Goal: Communication & Community: Participate in discussion

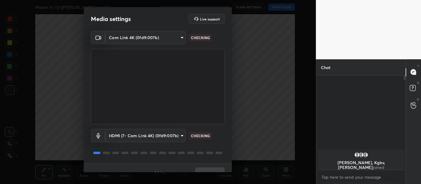
scroll to position [10, 0]
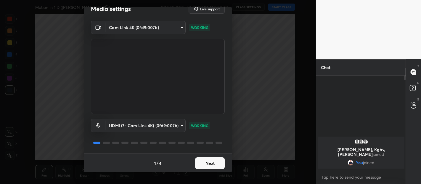
click at [215, 163] on button "Next" at bounding box center [210, 163] width 30 height 12
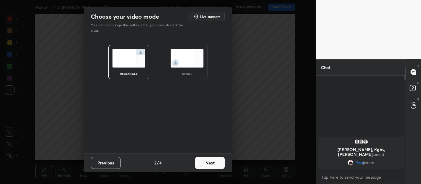
click at [213, 160] on button "Next" at bounding box center [210, 163] width 30 height 12
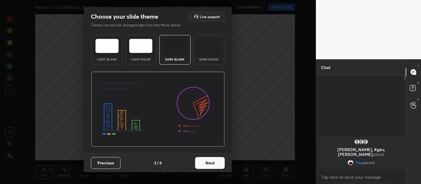
click at [211, 55] on div "Dark Ruled" at bounding box center [208, 50] width 31 height 30
click at [211, 159] on button "Next" at bounding box center [210, 163] width 30 height 12
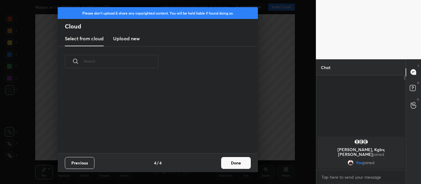
click at [231, 160] on button "Done" at bounding box center [236, 163] width 30 height 12
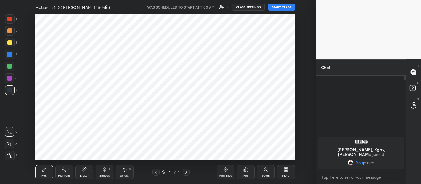
click at [281, 7] on button "START CLASS" at bounding box center [281, 7] width 27 height 7
click at [357, 176] on body "1 2 3 4 5 6 7 C X Z C X Z E E Erase all H H LIVE Motion in 1 D (સુરેખપથ પર ગતિ)…" at bounding box center [210, 92] width 421 height 184
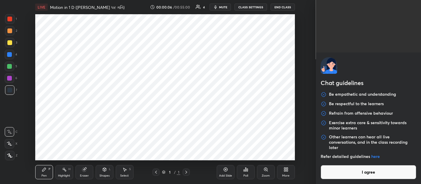
click at [349, 171] on button "I agree" at bounding box center [369, 172] width 96 height 14
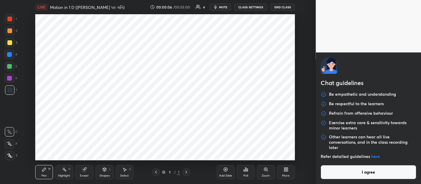
type textarea "x"
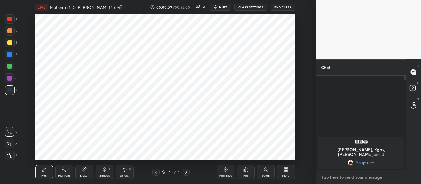
type textarea "G"
type textarea "x"
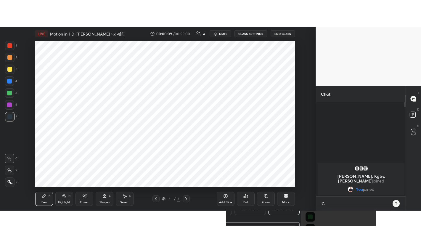
scroll to position [107, 88]
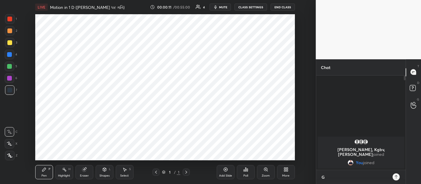
type textarea "Go"
type textarea "x"
type textarea "Good"
type textarea "x"
type textarea "Good M"
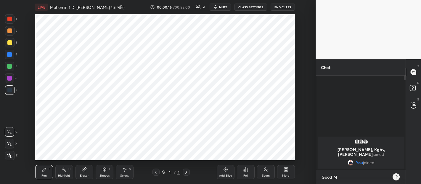
type textarea "x"
type textarea "Good Mo"
type textarea "x"
type textarea "Good Mor"
type textarea "x"
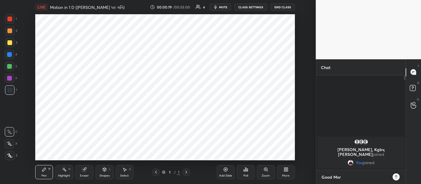
type textarea "Good Morning"
type textarea "x"
type textarea "Good Morning."
type textarea "x"
type textarea "Good Morning. D"
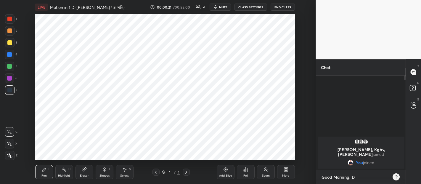
type textarea "x"
type textarea "Good Morning. De"
type textarea "x"
type textarea "Good Morning. Dea"
type textarea "x"
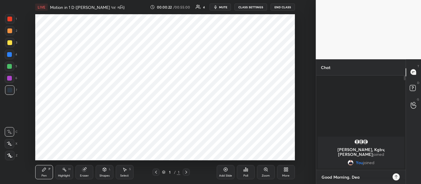
type textarea "Good Morning. Dear"
type textarea "x"
type textarea "Good Morning. Dear"
type textarea "x"
type textarea "Good Morning. Dear S"
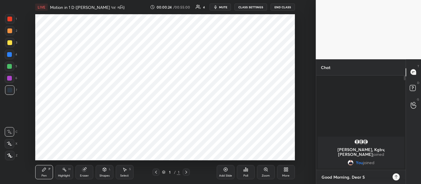
type textarea "x"
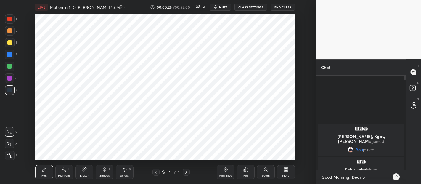
click at [351, 177] on textarea "Good Morning. Dear S" at bounding box center [355, 176] width 68 height 9
type textarea "Good Morning Dear S"
type textarea "x"
click at [365, 178] on textarea "Good Morning Dear S" at bounding box center [355, 176] width 68 height 9
type textarea "Good Morning Dear St"
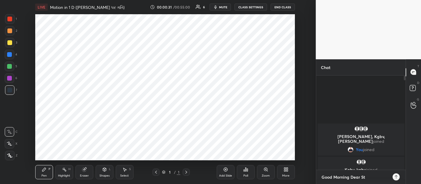
type textarea "x"
type textarea "Good Morning Dear Stu"
type textarea "x"
type textarea "Good Morning Dear Students"
type textarea "x"
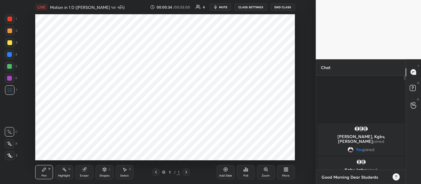
type textarea "Good Morning Dear Students."
type textarea "x"
type textarea "Good Morning Dear Students.."
type textarea "x"
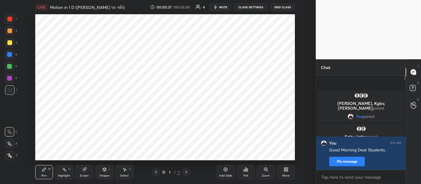
click at [284, 173] on div "More" at bounding box center [286, 172] width 18 height 14
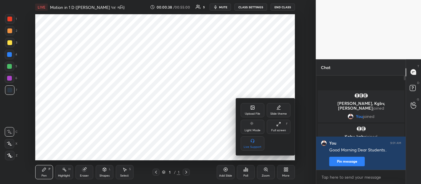
click at [278, 126] on icon at bounding box center [278, 124] width 5 height 5
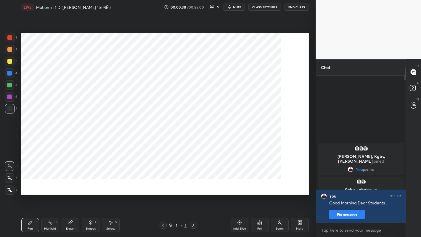
scroll to position [160, 88]
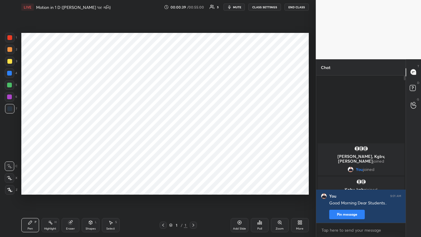
click at [241, 184] on div "Add Slide" at bounding box center [240, 225] width 18 height 14
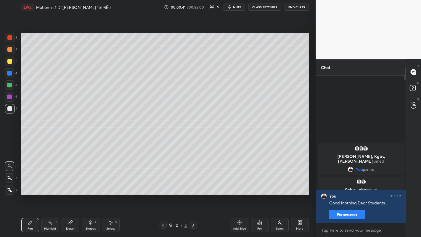
click at [13, 184] on div at bounding box center [9, 189] width 9 height 9
click at [10, 52] on div at bounding box center [9, 49] width 9 height 9
click at [11, 62] on div at bounding box center [9, 61] width 5 height 5
click at [12, 49] on div at bounding box center [9, 49] width 5 height 5
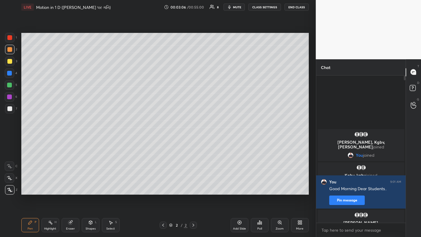
click at [241, 184] on icon at bounding box center [239, 222] width 5 height 5
click at [9, 63] on div at bounding box center [9, 61] width 5 height 5
click at [239, 184] on div "Add Slide" at bounding box center [240, 225] width 18 height 14
click at [9, 50] on div at bounding box center [9, 49] width 5 height 5
click at [163, 184] on icon at bounding box center [163, 225] width 2 height 3
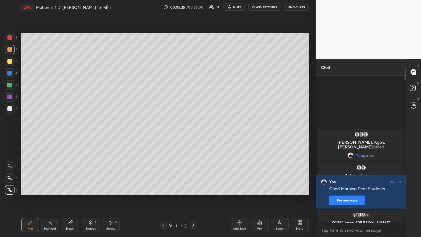
click at [193, 184] on icon at bounding box center [193, 225] width 5 height 5
click at [9, 106] on div at bounding box center [9, 108] width 9 height 9
click at [162, 184] on icon at bounding box center [163, 225] width 5 height 5
click at [193, 184] on icon at bounding box center [193, 225] width 5 height 5
click at [9, 63] on div at bounding box center [9, 61] width 5 height 5
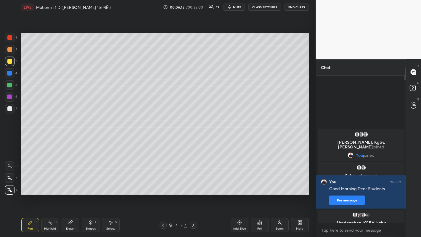
click at [7, 48] on div at bounding box center [9, 49] width 5 height 5
click at [236, 184] on div "Add Slide" at bounding box center [240, 225] width 18 height 14
click at [8, 62] on div at bounding box center [9, 61] width 5 height 5
click at [9, 109] on div at bounding box center [9, 108] width 5 height 5
click at [10, 50] on div at bounding box center [9, 49] width 5 height 5
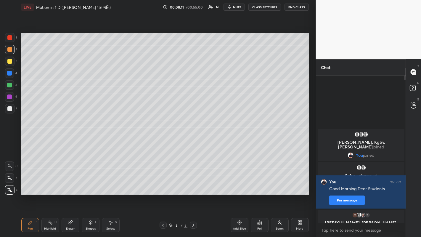
click at [8, 63] on div at bounding box center [9, 61] width 5 height 5
click at [12, 52] on div at bounding box center [9, 49] width 9 height 9
click at [162, 184] on icon at bounding box center [163, 225] width 5 height 5
click at [163, 184] on icon at bounding box center [163, 225] width 5 height 5
click at [9, 108] on div at bounding box center [9, 108] width 5 height 5
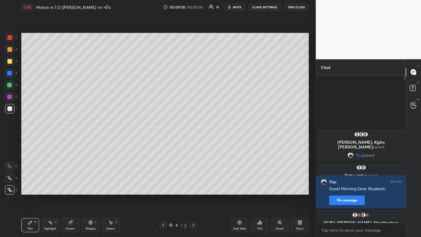
click at [193, 184] on icon at bounding box center [193, 225] width 5 height 5
click at [239, 184] on div "Add Slide" at bounding box center [239, 228] width 13 height 3
click at [9, 61] on div at bounding box center [9, 61] width 5 height 5
click at [11, 108] on div at bounding box center [9, 108] width 5 height 5
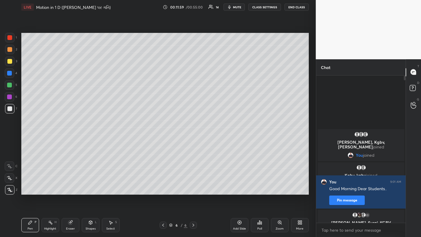
click at [68, 184] on div "Eraser" at bounding box center [70, 228] width 9 height 3
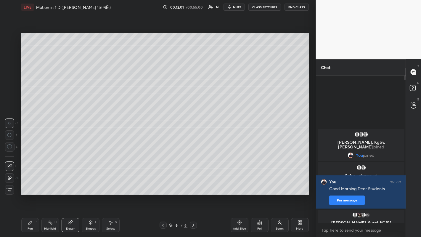
click at [8, 177] on icon at bounding box center [8, 176] width 1 height 1
click at [32, 184] on div "Pen P" at bounding box center [30, 225] width 18 height 14
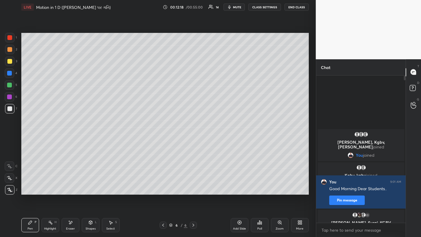
click at [237, 184] on icon at bounding box center [239, 222] width 5 height 5
click at [9, 86] on div at bounding box center [9, 85] width 5 height 5
click at [90, 184] on div "Shapes" at bounding box center [91, 228] width 10 height 3
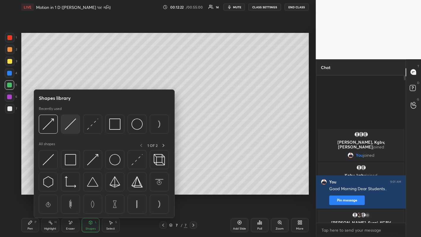
click at [70, 129] on img at bounding box center [70, 124] width 11 height 11
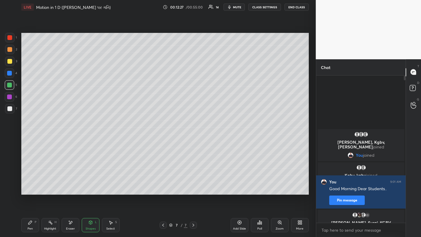
click at [10, 63] on div at bounding box center [9, 61] width 5 height 5
click at [88, 184] on icon at bounding box center [90, 222] width 5 height 5
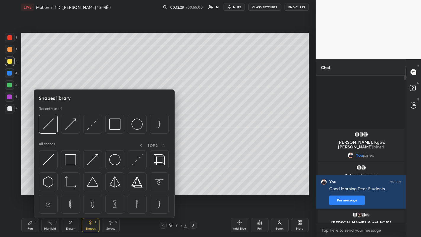
click at [115, 128] on img at bounding box center [114, 124] width 11 height 11
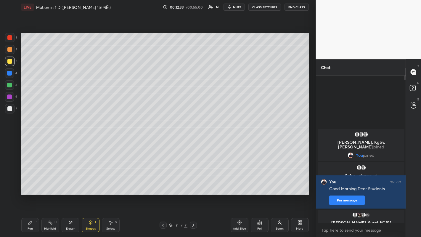
click at [31, 184] on div "Pen" at bounding box center [30, 228] width 5 height 3
click at [10, 113] on div at bounding box center [9, 108] width 9 height 9
click at [9, 74] on div at bounding box center [9, 73] width 5 height 5
click at [11, 107] on div at bounding box center [9, 108] width 5 height 5
click at [10, 61] on div at bounding box center [9, 61] width 5 height 5
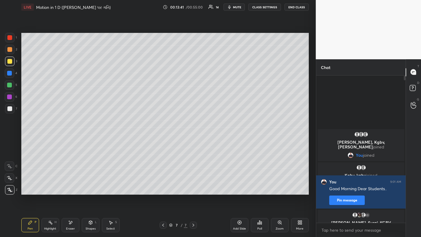
click at [9, 110] on div at bounding box center [9, 108] width 5 height 5
click at [71, 184] on div "Eraser" at bounding box center [71, 225] width 18 height 14
click at [31, 184] on div "Pen" at bounding box center [30, 228] width 5 height 3
click at [8, 63] on div at bounding box center [9, 61] width 9 height 9
click at [11, 49] on div at bounding box center [9, 49] width 5 height 5
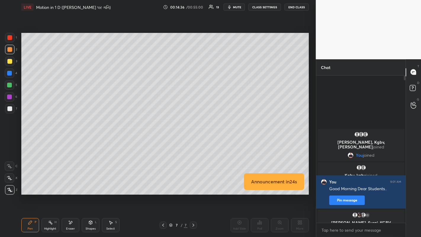
click at [11, 108] on div at bounding box center [9, 108] width 5 height 5
click at [12, 62] on div at bounding box center [9, 61] width 5 height 5
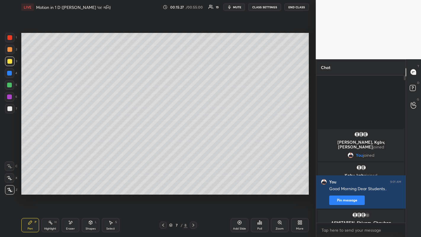
click at [7, 110] on div at bounding box center [9, 108] width 9 height 9
click at [7, 62] on div at bounding box center [9, 61] width 5 height 5
click at [163, 184] on div at bounding box center [163, 225] width 7 height 7
click at [7, 112] on div at bounding box center [9, 108] width 9 height 9
click at [9, 51] on div at bounding box center [9, 49] width 5 height 5
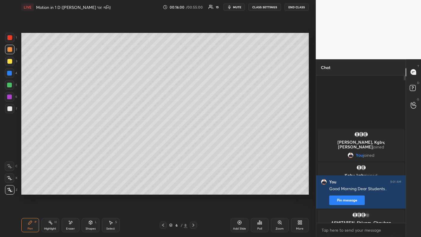
click at [193, 184] on icon at bounding box center [193, 225] width 5 height 5
click at [239, 184] on icon at bounding box center [239, 222] width 5 height 5
click at [11, 61] on div at bounding box center [9, 61] width 5 height 5
click at [9, 109] on div at bounding box center [9, 108] width 5 height 5
click at [237, 184] on div "Add Slide" at bounding box center [240, 225] width 18 height 14
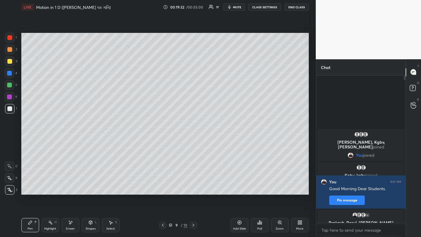
click at [9, 87] on div at bounding box center [9, 85] width 5 height 5
click at [71, 184] on icon at bounding box center [70, 222] width 3 height 3
click at [32, 184] on div "Pen P" at bounding box center [30, 225] width 18 height 14
click at [11, 50] on div at bounding box center [9, 49] width 5 height 5
click at [9, 109] on div at bounding box center [9, 108] width 5 height 5
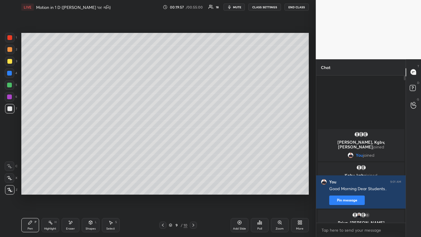
click at [9, 51] on div at bounding box center [9, 49] width 5 height 5
click at [9, 63] on div at bounding box center [9, 61] width 5 height 5
click at [73, 184] on div "Eraser" at bounding box center [70, 228] width 9 height 3
click at [28, 184] on div "Pen" at bounding box center [30, 228] width 5 height 3
click at [9, 52] on div at bounding box center [9, 49] width 5 height 5
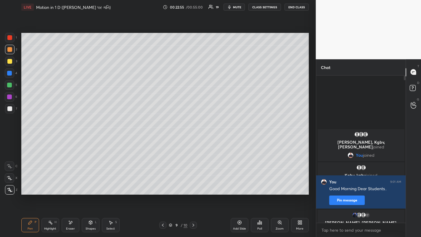
click at [10, 61] on div at bounding box center [9, 61] width 5 height 5
click at [10, 110] on div at bounding box center [9, 108] width 5 height 5
click at [9, 58] on div at bounding box center [9, 61] width 9 height 9
click at [12, 107] on div at bounding box center [9, 108] width 5 height 5
click at [10, 51] on div at bounding box center [9, 49] width 5 height 5
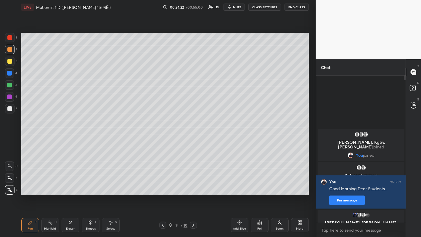
click at [241, 184] on icon at bounding box center [239, 222] width 5 height 5
click at [11, 64] on div at bounding box center [9, 61] width 9 height 9
click at [163, 184] on icon at bounding box center [163, 225] width 5 height 5
click at [193, 184] on icon at bounding box center [193, 225] width 5 height 5
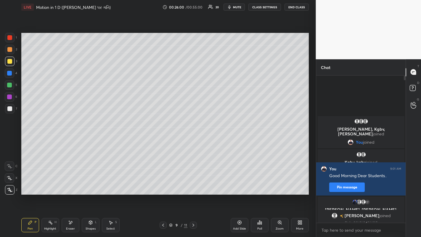
click at [193, 184] on icon at bounding box center [193, 225] width 5 height 5
click at [12, 109] on div at bounding box center [9, 108] width 5 height 5
click at [12, 64] on div at bounding box center [9, 61] width 9 height 9
click at [9, 108] on div at bounding box center [9, 108] width 5 height 5
click at [163, 184] on icon at bounding box center [163, 225] width 5 height 5
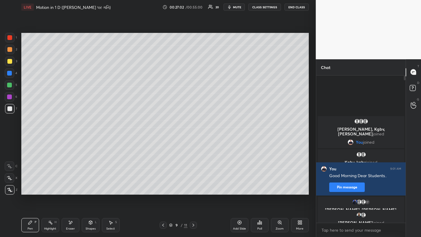
click at [193, 184] on icon at bounding box center [193, 225] width 5 height 5
click at [237, 184] on div "Add Slide" at bounding box center [240, 225] width 18 height 14
click at [7, 52] on div at bounding box center [9, 49] width 9 height 9
click at [8, 62] on div at bounding box center [9, 61] width 5 height 5
click at [163, 184] on icon at bounding box center [163, 225] width 2 height 3
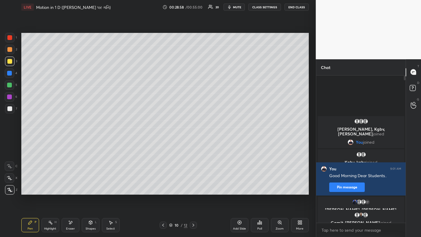
click at [162, 184] on icon at bounding box center [163, 225] width 2 height 3
click at [164, 184] on icon at bounding box center [163, 225] width 5 height 5
click at [9, 51] on div at bounding box center [9, 49] width 5 height 5
click at [193, 184] on icon at bounding box center [193, 225] width 5 height 5
click at [197, 184] on div at bounding box center [193, 225] width 7 height 7
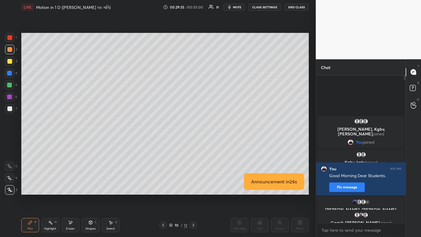
click at [193, 184] on icon at bounding box center [193, 225] width 5 height 5
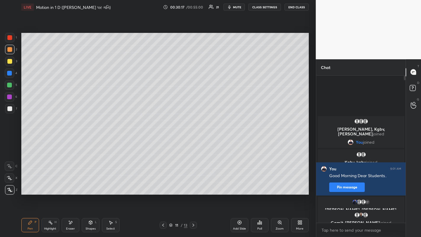
click at [244, 184] on div "Add Slide" at bounding box center [240, 225] width 18 height 14
click at [10, 62] on div at bounding box center [9, 61] width 5 height 5
click at [10, 109] on div at bounding box center [9, 108] width 5 height 5
click at [243, 184] on div "Add Slide" at bounding box center [239, 228] width 13 height 3
click at [8, 87] on div at bounding box center [9, 85] width 5 height 5
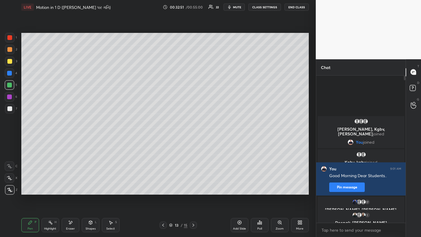
click at [89, 184] on icon at bounding box center [90, 222] width 5 height 5
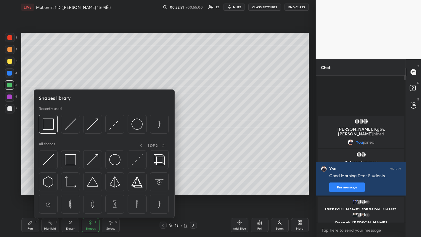
click at [70, 125] on img at bounding box center [70, 124] width 11 height 11
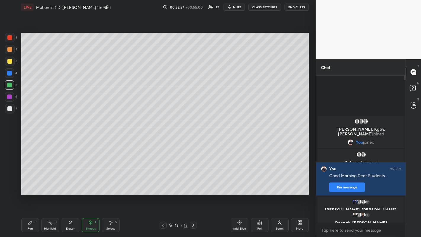
click at [11, 63] on div at bounding box center [9, 61] width 5 height 5
click at [88, 184] on icon at bounding box center [90, 222] width 5 height 5
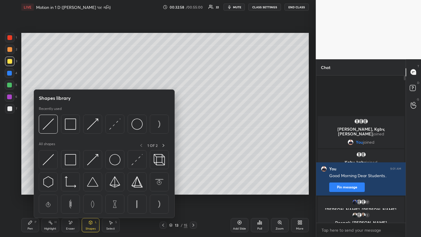
click at [72, 125] on img at bounding box center [70, 124] width 11 height 11
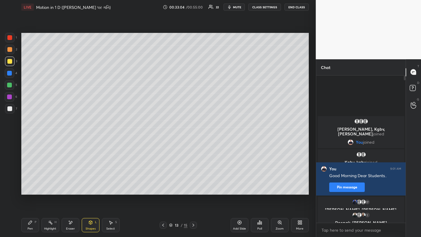
click at [31, 184] on div "Pen P" at bounding box center [30, 225] width 18 height 14
click at [10, 112] on div at bounding box center [9, 108] width 9 height 9
click at [11, 74] on div at bounding box center [9, 73] width 5 height 5
click at [10, 50] on div at bounding box center [9, 49] width 5 height 5
click at [11, 110] on div at bounding box center [9, 108] width 5 height 5
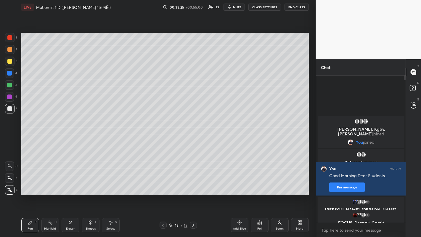
click at [70, 184] on div "Eraser" at bounding box center [71, 225] width 18 height 14
click at [89, 184] on icon at bounding box center [90, 223] width 3 height 4
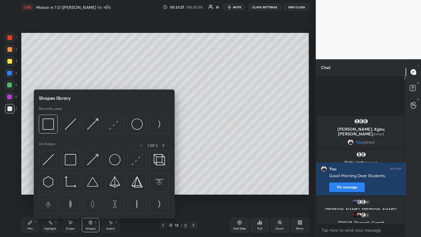
click at [89, 125] on img at bounding box center [92, 124] width 11 height 11
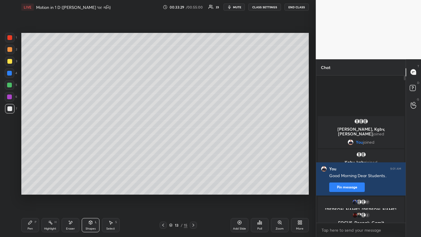
click at [30, 184] on div "Pen" at bounding box center [30, 228] width 5 height 3
click at [10, 51] on div at bounding box center [9, 49] width 5 height 5
click at [7, 115] on div "7" at bounding box center [11, 110] width 12 height 12
click at [9, 57] on div at bounding box center [9, 61] width 9 height 9
click at [162, 184] on icon at bounding box center [163, 225] width 5 height 5
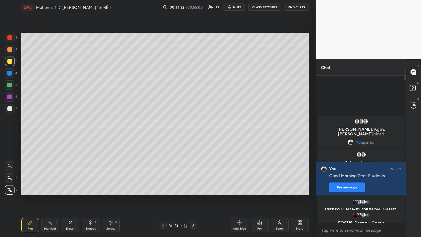
click at [8, 113] on div at bounding box center [9, 108] width 9 height 9
click at [10, 49] on div at bounding box center [9, 49] width 5 height 5
click at [194, 184] on icon at bounding box center [193, 225] width 5 height 5
click at [10, 109] on div at bounding box center [9, 108] width 5 height 5
click at [10, 50] on div at bounding box center [9, 49] width 5 height 5
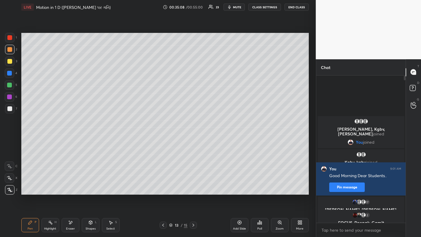
click at [69, 184] on div "Eraser" at bounding box center [71, 225] width 18 height 14
click at [31, 184] on icon at bounding box center [30, 223] width 4 height 4
click at [11, 112] on div at bounding box center [9, 108] width 9 height 9
click at [10, 62] on div at bounding box center [9, 61] width 5 height 5
click at [11, 110] on div at bounding box center [9, 108] width 5 height 5
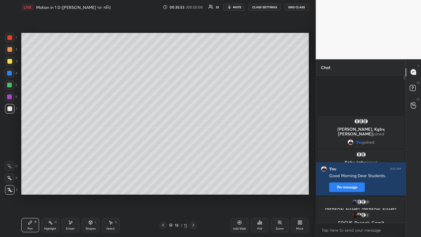
click at [7, 63] on div at bounding box center [9, 61] width 9 height 9
click at [163, 184] on icon at bounding box center [163, 225] width 2 height 3
click at [190, 184] on div at bounding box center [193, 225] width 7 height 7
click at [164, 184] on icon at bounding box center [163, 225] width 5 height 5
click at [193, 184] on icon at bounding box center [194, 225] width 2 height 3
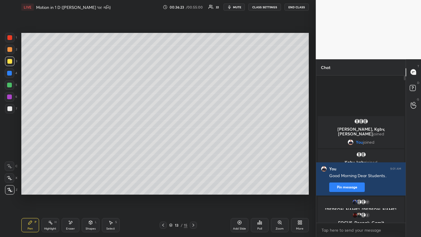
click at [11, 52] on div at bounding box center [9, 49] width 9 height 9
click at [241, 184] on div "Add Slide" at bounding box center [240, 225] width 18 height 14
click at [161, 184] on div at bounding box center [163, 225] width 7 height 7
click at [192, 184] on div at bounding box center [193, 225] width 7 height 7
click at [13, 107] on div at bounding box center [9, 108] width 9 height 9
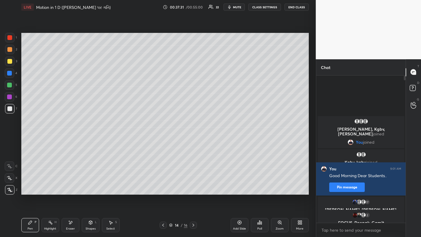
click at [163, 184] on icon at bounding box center [163, 225] width 2 height 3
click at [163, 184] on icon at bounding box center [163, 225] width 5 height 5
click at [160, 184] on div at bounding box center [163, 225] width 7 height 7
click at [193, 184] on icon at bounding box center [193, 225] width 5 height 5
click at [9, 51] on div at bounding box center [9, 49] width 5 height 5
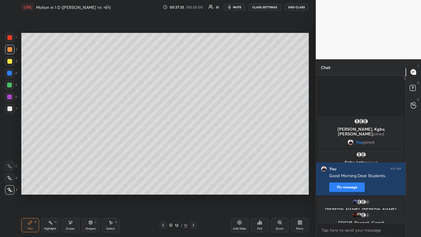
click at [90, 184] on div "Shapes" at bounding box center [91, 228] width 10 height 3
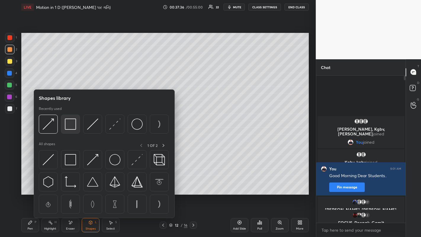
click at [70, 127] on img at bounding box center [70, 124] width 11 height 11
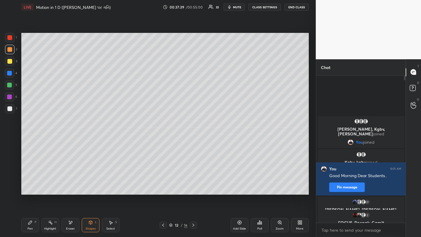
click at [26, 184] on div "Pen P" at bounding box center [30, 225] width 18 height 14
click at [193, 184] on icon at bounding box center [193, 225] width 5 height 5
click at [163, 184] on icon at bounding box center [163, 225] width 5 height 5
click at [194, 184] on div at bounding box center [193, 225] width 7 height 7
click at [193, 184] on icon at bounding box center [193, 225] width 5 height 5
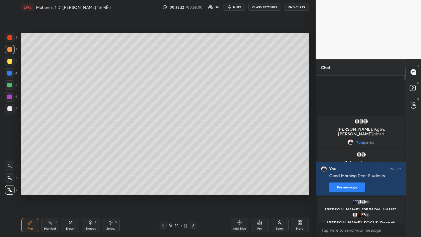
click at [243, 184] on div "Add Slide" at bounding box center [240, 225] width 18 height 14
click at [9, 62] on div at bounding box center [9, 61] width 5 height 5
click at [73, 184] on div "Eraser" at bounding box center [71, 225] width 18 height 14
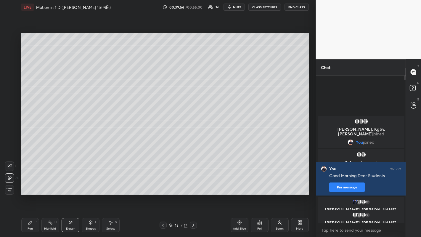
click at [32, 184] on div "Pen P" at bounding box center [30, 225] width 18 height 14
click at [12, 109] on div at bounding box center [9, 108] width 5 height 5
click at [235, 184] on div "Add Slide" at bounding box center [240, 225] width 18 height 14
click at [11, 50] on div at bounding box center [9, 49] width 5 height 5
click at [9, 108] on div at bounding box center [9, 108] width 5 height 5
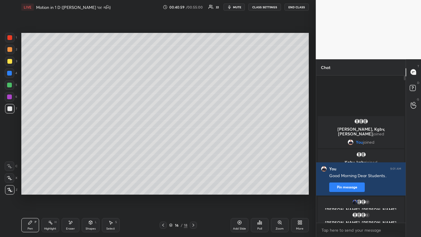
click at [10, 50] on div at bounding box center [9, 49] width 5 height 5
click at [164, 184] on icon at bounding box center [163, 225] width 5 height 5
click at [11, 109] on div at bounding box center [9, 108] width 5 height 5
click at [193, 184] on icon at bounding box center [193, 225] width 5 height 5
click at [11, 51] on div at bounding box center [9, 49] width 5 height 5
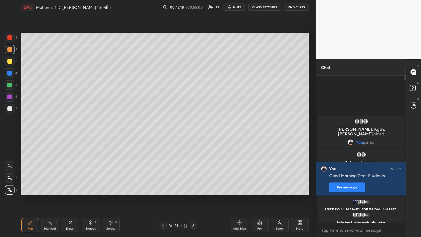
click at [10, 62] on div at bounding box center [9, 61] width 5 height 5
click at [8, 51] on div at bounding box center [9, 49] width 5 height 5
click at [11, 108] on div at bounding box center [9, 108] width 5 height 5
click at [9, 52] on div at bounding box center [9, 49] width 5 height 5
click at [239, 184] on icon at bounding box center [240, 223] width 4 height 4
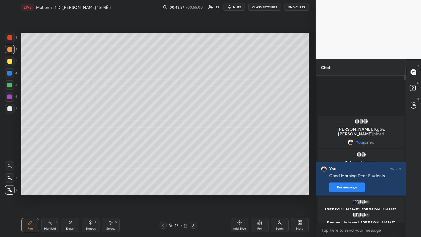
click at [9, 63] on div at bounding box center [9, 61] width 5 height 5
click at [163, 184] on icon at bounding box center [163, 225] width 5 height 5
click at [163, 184] on icon at bounding box center [163, 225] width 2 height 3
click at [12, 104] on div at bounding box center [9, 108] width 9 height 9
click at [75, 184] on div "Eraser" at bounding box center [71, 225] width 18 height 14
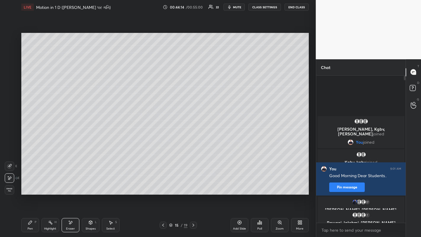
click at [92, 184] on div "Shapes L" at bounding box center [91, 225] width 18 height 14
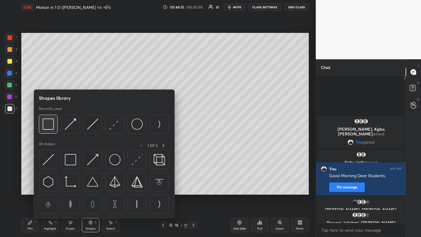
click at [48, 126] on img at bounding box center [48, 124] width 11 height 11
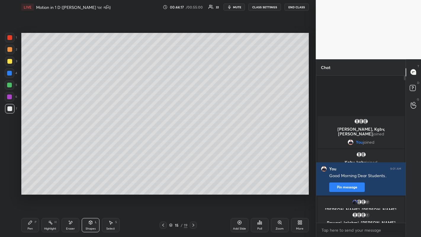
click at [30, 184] on icon at bounding box center [30, 223] width 4 height 4
click at [7, 50] on div at bounding box center [9, 49] width 9 height 9
click at [193, 184] on icon at bounding box center [193, 225] width 5 height 5
click at [242, 184] on div "Add Slide" at bounding box center [240, 225] width 18 height 14
click at [9, 60] on div at bounding box center [9, 61] width 5 height 5
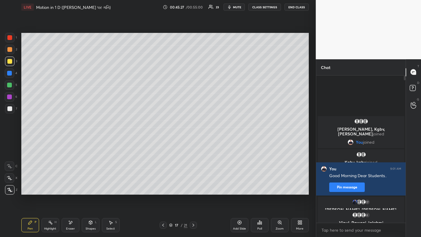
scroll to position [2, 2]
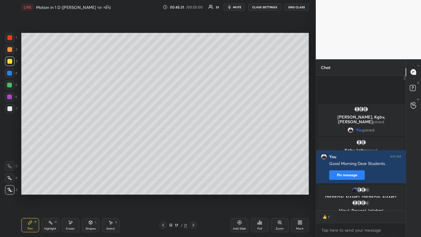
click at [70, 184] on div "Eraser" at bounding box center [70, 228] width 9 height 3
click at [11, 184] on span "Erase all" at bounding box center [9, 190] width 9 height 4
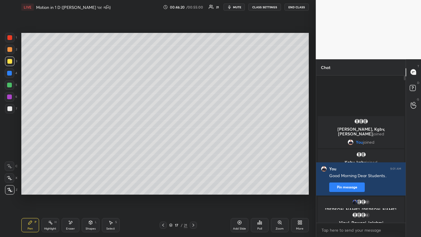
click at [72, 184] on div "Eraser" at bounding box center [71, 225] width 18 height 14
click at [33, 184] on div "Pen P" at bounding box center [30, 225] width 18 height 14
click at [241, 184] on div "Add Slide" at bounding box center [239, 228] width 13 height 3
click at [9, 53] on div at bounding box center [9, 49] width 9 height 9
click at [11, 83] on div at bounding box center [9, 85] width 5 height 5
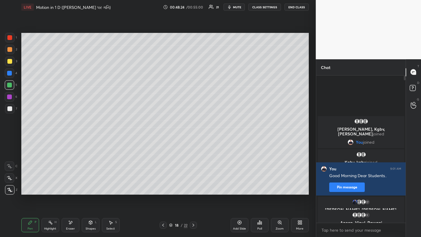
click at [90, 184] on div "Shapes L" at bounding box center [91, 225] width 18 height 14
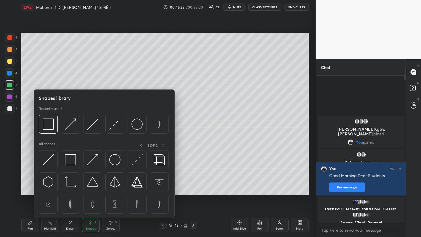
click at [95, 127] on img at bounding box center [92, 124] width 11 height 11
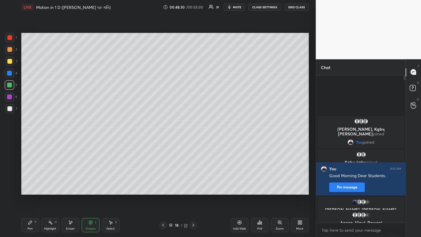
click at [9, 108] on div at bounding box center [9, 108] width 5 height 5
click at [31, 184] on div "Pen P" at bounding box center [30, 225] width 18 height 14
click at [11, 63] on div at bounding box center [9, 61] width 5 height 5
click at [11, 48] on div at bounding box center [9, 49] width 5 height 5
click at [9, 62] on div at bounding box center [9, 61] width 5 height 5
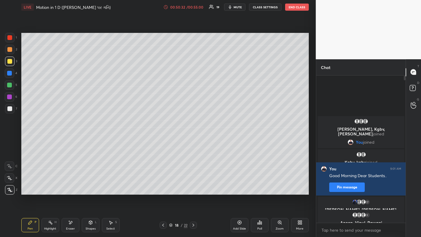
click at [7, 110] on div at bounding box center [9, 108] width 5 height 5
click at [163, 184] on icon at bounding box center [163, 225] width 5 height 5
click at [193, 184] on icon at bounding box center [193, 225] width 5 height 5
click at [163, 184] on icon at bounding box center [163, 225] width 5 height 5
click at [69, 184] on div "Eraser" at bounding box center [71, 225] width 18 height 14
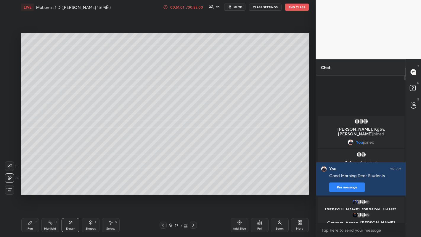
click at [31, 184] on div "Pen" at bounding box center [30, 228] width 5 height 3
click at [9, 65] on div at bounding box center [9, 61] width 9 height 9
click at [193, 184] on icon at bounding box center [193, 225] width 5 height 5
click at [236, 184] on div "Add Slide" at bounding box center [240, 225] width 18 height 14
click at [9, 49] on div at bounding box center [9, 49] width 5 height 5
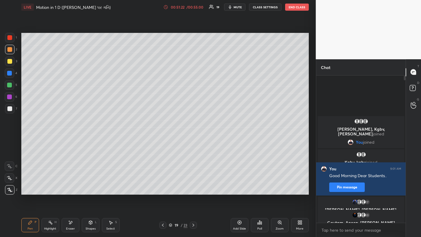
click at [9, 61] on div at bounding box center [9, 61] width 5 height 5
click at [159, 184] on div at bounding box center [162, 225] width 7 height 7
click at [193, 184] on icon at bounding box center [193, 225] width 5 height 5
click at [162, 184] on icon at bounding box center [163, 225] width 5 height 5
click at [193, 184] on icon at bounding box center [193, 225] width 5 height 5
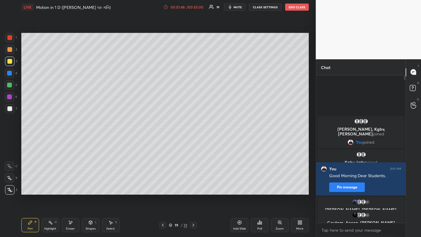
click at [163, 184] on icon at bounding box center [163, 225] width 5 height 5
click at [193, 184] on icon at bounding box center [193, 225] width 5 height 5
click at [194, 184] on icon at bounding box center [193, 225] width 5 height 5
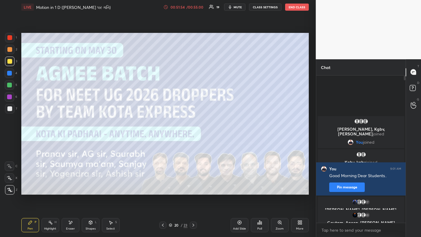
click at [163, 184] on icon at bounding box center [163, 225] width 5 height 5
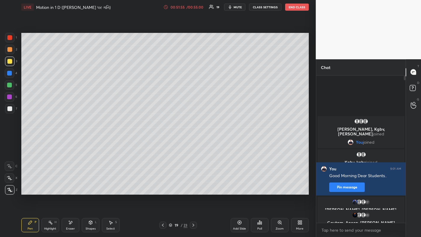
click at [69, 184] on div "Eraser" at bounding box center [71, 225] width 18 height 14
click at [192, 184] on div at bounding box center [193, 225] width 7 height 7
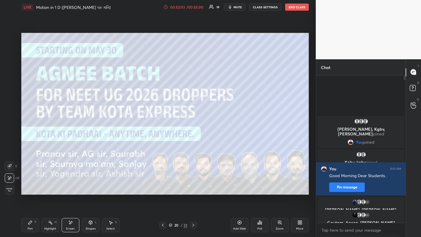
click at [162, 184] on icon at bounding box center [163, 225] width 5 height 5
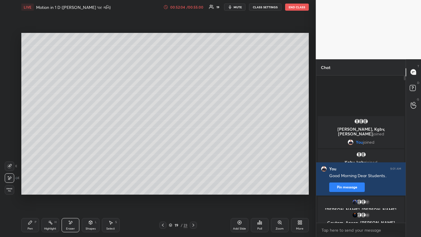
click at [163, 184] on icon at bounding box center [163, 225] width 2 height 3
click at [190, 184] on div at bounding box center [193, 225] width 7 height 7
click at [32, 184] on icon at bounding box center [30, 222] width 5 height 5
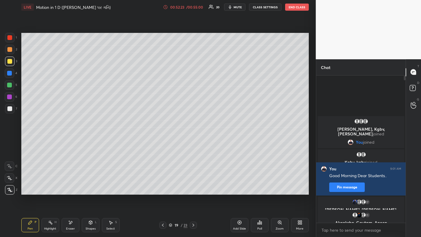
click at [10, 49] on div at bounding box center [9, 49] width 5 height 5
click at [163, 184] on icon at bounding box center [163, 225] width 2 height 3
click at [193, 184] on icon at bounding box center [193, 225] width 5 height 5
click at [163, 184] on icon at bounding box center [163, 225] width 5 height 5
click at [193, 184] on icon at bounding box center [193, 225] width 5 height 5
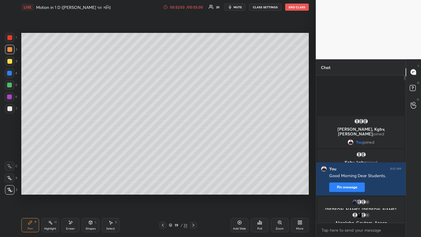
click at [11, 109] on div at bounding box center [9, 108] width 5 height 5
click at [241, 184] on icon at bounding box center [239, 222] width 5 height 5
click at [164, 184] on icon at bounding box center [163, 225] width 5 height 5
click at [8, 60] on div at bounding box center [9, 61] width 5 height 5
click at [197, 184] on div at bounding box center [193, 225] width 7 height 7
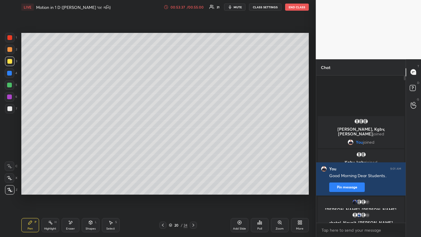
click at [10, 47] on div at bounding box center [9, 49] width 5 height 5
click at [8, 110] on div at bounding box center [9, 108] width 5 height 5
click at [10, 64] on div at bounding box center [9, 61] width 9 height 9
click at [296, 7] on button "End Class" at bounding box center [297, 7] width 24 height 7
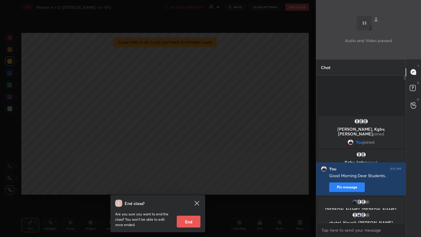
click at [189, 184] on button "End" at bounding box center [189, 222] width 24 height 12
type textarea "x"
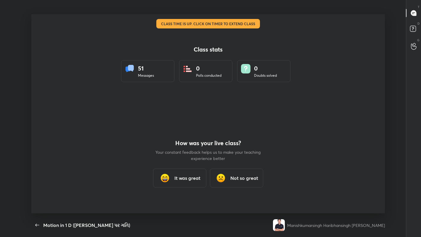
scroll to position [0, 0]
click at [237, 174] on div "Not so great" at bounding box center [236, 178] width 53 height 19
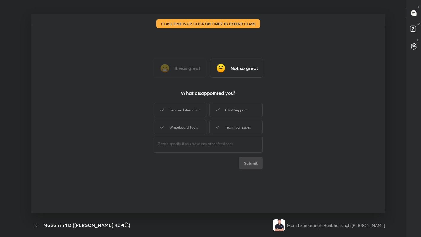
click at [235, 115] on div "Chat Support" at bounding box center [235, 110] width 53 height 15
click at [249, 162] on button "Submit" at bounding box center [251, 163] width 24 height 12
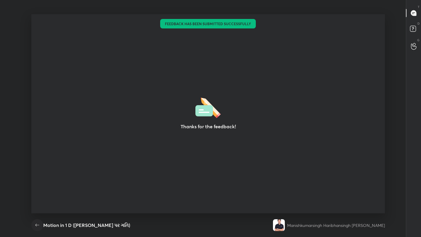
click at [37, 184] on icon "button" at bounding box center [37, 225] width 7 height 7
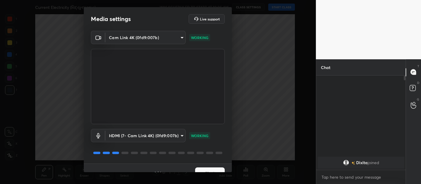
scroll to position [10, 0]
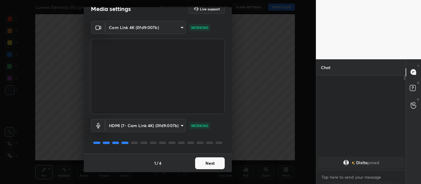
click at [211, 160] on button "Next" at bounding box center [210, 163] width 30 height 12
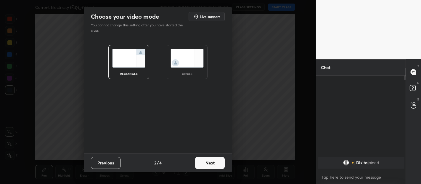
scroll to position [0, 0]
click at [214, 161] on button "Next" at bounding box center [210, 163] width 30 height 12
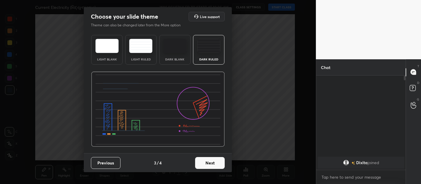
click at [212, 159] on button "Next" at bounding box center [210, 163] width 30 height 12
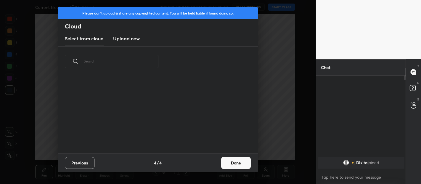
click at [231, 164] on button "Done" at bounding box center [236, 163] width 30 height 12
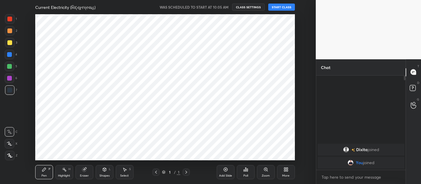
click at [337, 175] on body "1 2 3 4 5 6 7 C X Z C X Z E E Erase all H H Current Electricity (વિદ્યુતપ્રવાહ)…" at bounding box center [210, 92] width 421 height 184
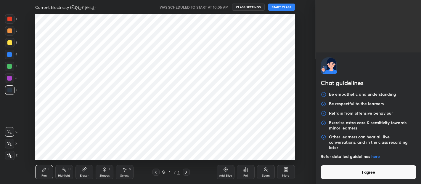
click at [350, 173] on button "I agree" at bounding box center [369, 172] width 96 height 14
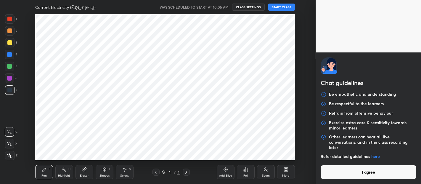
type textarea "x"
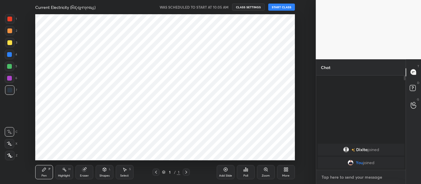
type textarea "G"
type textarea "x"
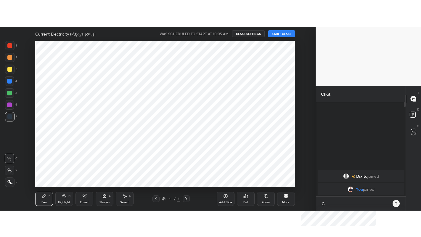
scroll to position [107, 88]
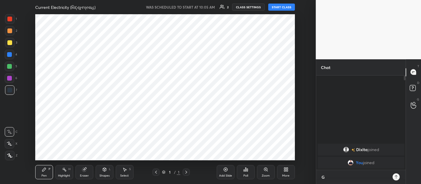
type textarea "Go"
type textarea "x"
type textarea "Goo"
type textarea "x"
type textarea "Good"
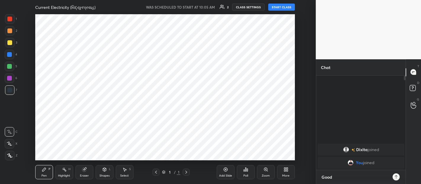
type textarea "x"
type textarea "Good"
type textarea "x"
type textarea "Good M"
type textarea "x"
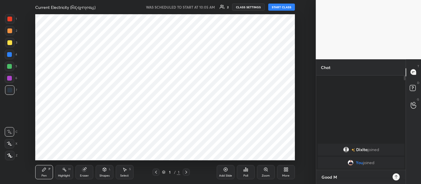
type textarea "Good Mo"
type textarea "x"
type textarea "Good Mor"
type textarea "x"
type textarea "Good Morning"
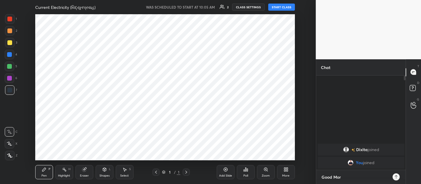
type textarea "x"
type textarea "Good Morning."
type textarea "x"
type textarea "Good Morning. D"
type textarea "x"
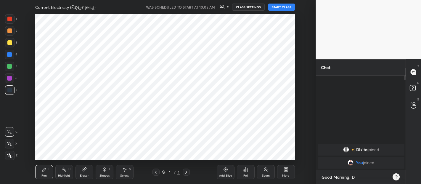
type textarea "Good Morning. De"
type textarea "x"
type textarea "Good Morning. Dea"
type textarea "x"
type textarea "Good Morning. Dear"
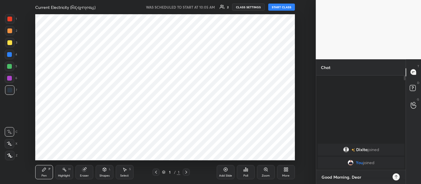
type textarea "x"
click at [351, 178] on textarea "Good Morning. Dear" at bounding box center [355, 176] width 68 height 9
type textarea "Good Morning Dear"
type textarea "x"
click at [363, 178] on textarea "Good Morning Dear" at bounding box center [355, 176] width 68 height 9
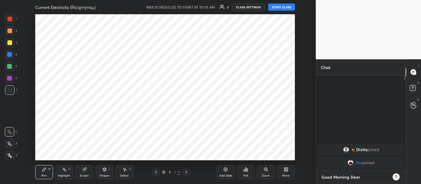
type textarea "Good Morning Dear"
type textarea "x"
type textarea "Good Morning Dear Students"
type textarea "x"
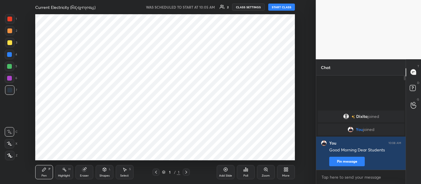
click at [228, 171] on div "Add Slide" at bounding box center [226, 172] width 18 height 14
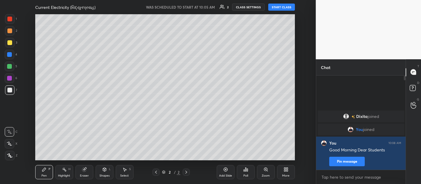
click at [287, 174] on div "More" at bounding box center [285, 175] width 7 height 3
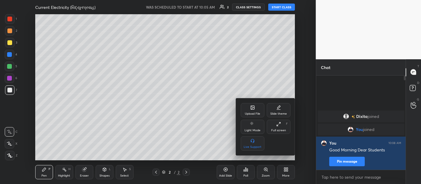
click at [277, 124] on icon at bounding box center [278, 124] width 5 height 5
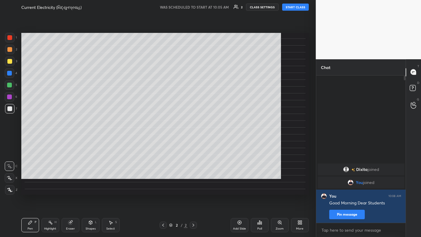
scroll to position [160, 88]
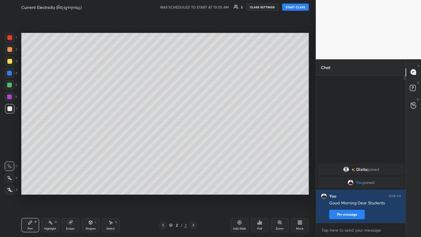
click at [7, 184] on icon at bounding box center [9, 190] width 5 height 4
click at [9, 48] on div at bounding box center [9, 49] width 5 height 5
click at [9, 107] on div at bounding box center [9, 108] width 5 height 5
click at [10, 60] on div at bounding box center [9, 61] width 5 height 5
click at [239, 184] on icon at bounding box center [239, 222] width 5 height 5
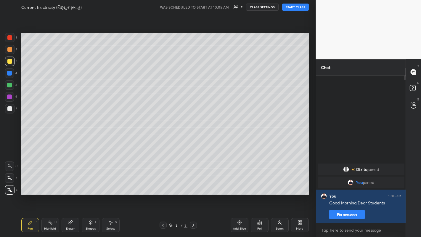
click at [294, 7] on button "START CLASS" at bounding box center [295, 7] width 27 height 7
click at [163, 184] on icon at bounding box center [163, 225] width 5 height 5
click at [9, 111] on div at bounding box center [9, 108] width 5 height 5
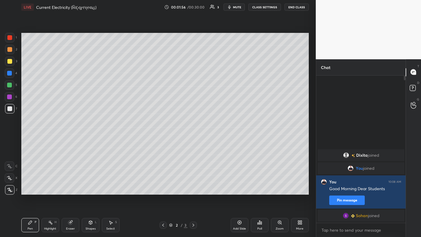
click at [194, 184] on icon at bounding box center [194, 225] width 2 height 3
click at [11, 53] on div at bounding box center [9, 49] width 9 height 9
click at [10, 63] on div at bounding box center [9, 61] width 5 height 5
click at [9, 49] on div at bounding box center [9, 49] width 5 height 5
click at [9, 61] on div at bounding box center [9, 61] width 5 height 5
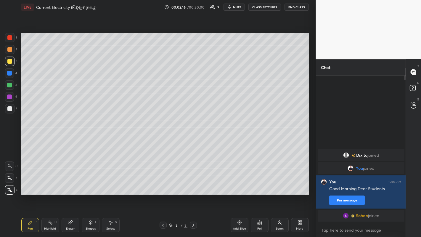
click at [8, 108] on div at bounding box center [9, 108] width 5 height 5
click at [9, 63] on div at bounding box center [9, 61] width 5 height 5
click at [237, 184] on div "Add Slide" at bounding box center [240, 225] width 18 height 14
click at [9, 51] on div at bounding box center [9, 49] width 5 height 5
click at [12, 110] on div at bounding box center [9, 108] width 9 height 9
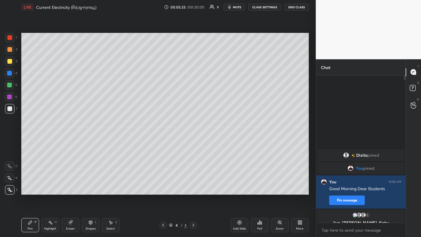
click at [10, 60] on div at bounding box center [9, 61] width 5 height 5
click at [9, 109] on div at bounding box center [9, 108] width 5 height 5
click at [8, 52] on div at bounding box center [9, 49] width 9 height 9
click at [9, 62] on div at bounding box center [9, 61] width 5 height 5
click at [10, 112] on div at bounding box center [9, 108] width 9 height 9
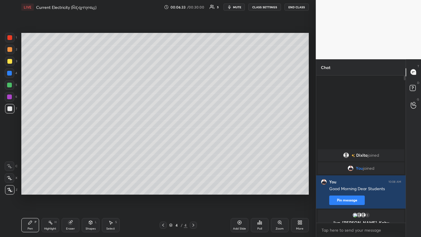
click at [12, 61] on div at bounding box center [9, 61] width 9 height 9
click at [240, 184] on div "Add Slide" at bounding box center [239, 228] width 13 height 3
click at [70, 184] on div "Eraser" at bounding box center [71, 225] width 18 height 14
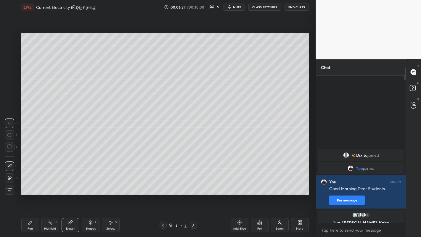
click at [11, 184] on span "Erase all" at bounding box center [9, 190] width 9 height 4
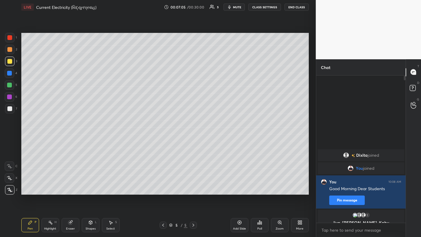
click at [11, 49] on div at bounding box center [9, 49] width 5 height 5
click at [8, 62] on div at bounding box center [9, 61] width 5 height 5
click at [71, 184] on div "Eraser" at bounding box center [71, 225] width 18 height 14
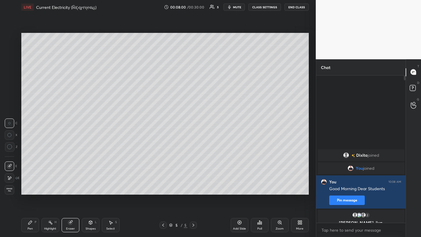
click at [9, 177] on icon at bounding box center [9, 178] width 5 height 5
click at [30, 184] on div "Pen" at bounding box center [30, 228] width 5 height 3
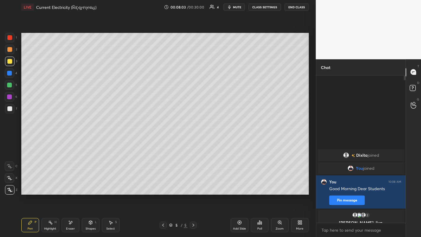
click at [8, 107] on div at bounding box center [9, 108] width 5 height 5
click at [8, 62] on div at bounding box center [9, 61] width 5 height 5
click at [7, 50] on div at bounding box center [9, 49] width 9 height 9
click at [238, 184] on icon at bounding box center [240, 223] width 4 height 4
click at [10, 62] on div at bounding box center [9, 61] width 5 height 5
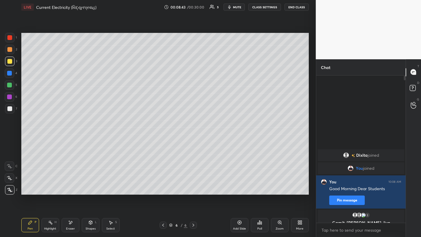
click at [9, 49] on div at bounding box center [9, 49] width 5 height 5
click at [10, 62] on div at bounding box center [9, 61] width 5 height 5
click at [10, 110] on div at bounding box center [9, 108] width 5 height 5
click at [11, 49] on div at bounding box center [9, 49] width 5 height 5
click at [11, 73] on div at bounding box center [9, 73] width 5 height 5
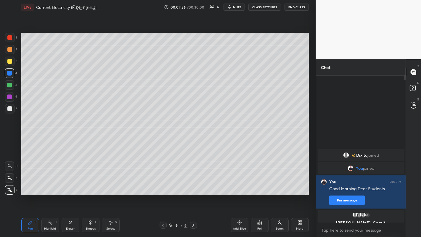
click at [10, 108] on div at bounding box center [9, 108] width 5 height 5
click at [10, 50] on div at bounding box center [9, 49] width 5 height 5
click at [11, 108] on div at bounding box center [9, 108] width 5 height 5
click at [9, 61] on div at bounding box center [9, 61] width 5 height 5
click at [10, 51] on div at bounding box center [9, 49] width 5 height 5
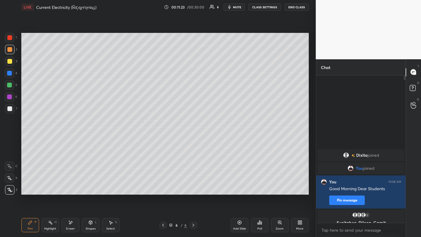
click at [12, 109] on div at bounding box center [9, 108] width 9 height 9
click at [9, 63] on div at bounding box center [9, 61] width 5 height 5
click at [12, 107] on div at bounding box center [9, 108] width 9 height 9
click at [9, 51] on div at bounding box center [9, 49] width 5 height 5
click at [241, 184] on icon at bounding box center [240, 223] width 4 height 4
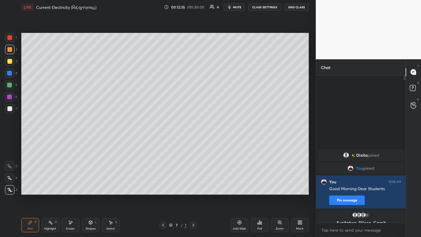
click at [9, 63] on div at bounding box center [9, 61] width 5 height 5
click at [10, 109] on div at bounding box center [9, 108] width 5 height 5
click at [239, 184] on icon at bounding box center [239, 222] width 5 height 5
click at [10, 52] on div at bounding box center [9, 49] width 9 height 9
click at [6, 61] on div at bounding box center [9, 61] width 9 height 9
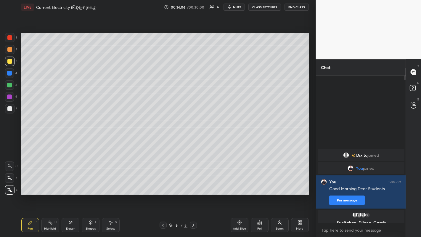
click at [10, 52] on div at bounding box center [9, 49] width 9 height 9
click at [9, 109] on div at bounding box center [9, 108] width 5 height 5
click at [10, 51] on div at bounding box center [9, 49] width 5 height 5
click at [10, 63] on div at bounding box center [9, 61] width 5 height 5
click at [239, 184] on div "Add Slide" at bounding box center [239, 228] width 13 height 3
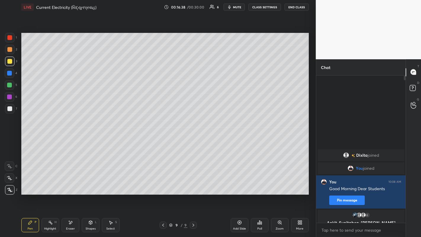
click at [9, 60] on div at bounding box center [9, 61] width 5 height 5
click at [10, 111] on div at bounding box center [9, 108] width 5 height 5
click at [13, 52] on div at bounding box center [9, 49] width 9 height 9
click at [9, 108] on div at bounding box center [9, 108] width 5 height 5
click at [9, 50] on div at bounding box center [9, 49] width 5 height 5
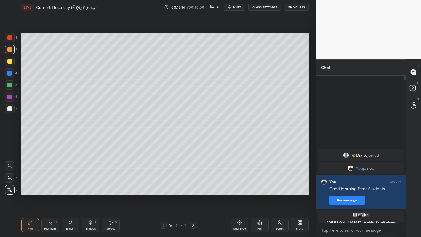
click at [6, 107] on div at bounding box center [9, 108] width 9 height 9
click at [240, 184] on icon at bounding box center [239, 222] width 5 height 5
click at [10, 63] on div at bounding box center [9, 61] width 5 height 5
click at [73, 184] on icon at bounding box center [70, 222] width 5 height 5
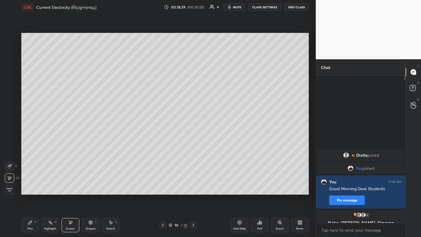
click at [10, 184] on span "Erase all" at bounding box center [9, 190] width 9 height 4
click at [10, 50] on div at bounding box center [9, 49] width 5 height 5
click at [9, 63] on div at bounding box center [9, 61] width 5 height 5
click at [9, 109] on div at bounding box center [9, 108] width 5 height 5
click at [9, 60] on div at bounding box center [9, 61] width 5 height 5
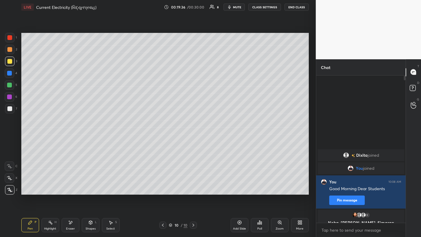
click at [9, 51] on div at bounding box center [9, 49] width 5 height 5
click at [240, 184] on icon at bounding box center [240, 223] width 2 height 2
click at [10, 63] on div at bounding box center [9, 61] width 5 height 5
click at [11, 49] on div at bounding box center [9, 49] width 5 height 5
click at [10, 107] on div at bounding box center [9, 108] width 5 height 5
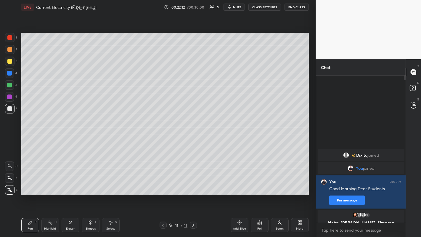
click at [9, 51] on div at bounding box center [9, 49] width 5 height 5
click at [9, 108] on div at bounding box center [9, 108] width 5 height 5
click at [11, 48] on div at bounding box center [9, 49] width 5 height 5
click at [240, 184] on icon at bounding box center [240, 223] width 2 height 2
click at [11, 64] on div at bounding box center [9, 61] width 9 height 9
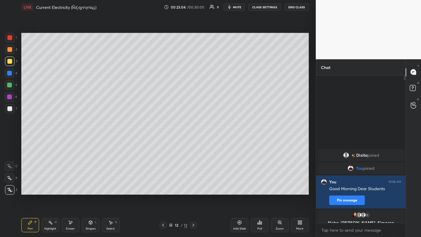
click at [12, 107] on div at bounding box center [9, 108] width 5 height 5
click at [10, 49] on div at bounding box center [9, 49] width 5 height 5
click at [163, 184] on icon at bounding box center [163, 225] width 5 height 5
click at [193, 184] on icon at bounding box center [193, 225] width 5 height 5
click at [71, 184] on div "Eraser" at bounding box center [70, 228] width 9 height 3
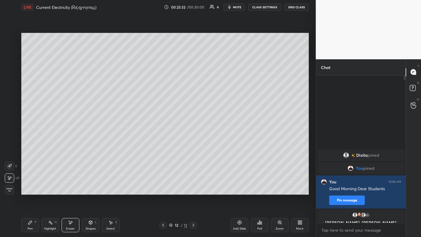
click at [31, 184] on div "Pen P" at bounding box center [30, 225] width 18 height 14
click at [12, 64] on div at bounding box center [9, 61] width 9 height 9
click at [164, 184] on icon at bounding box center [163, 225] width 5 height 5
click at [193, 184] on icon at bounding box center [193, 225] width 5 height 5
click at [163, 184] on icon at bounding box center [163, 225] width 2 height 3
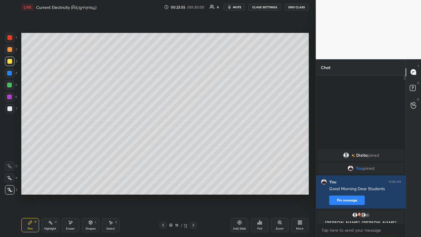
click at [193, 184] on icon at bounding box center [193, 225] width 5 height 5
click at [7, 109] on div at bounding box center [9, 108] width 5 height 5
click at [13, 52] on div at bounding box center [9, 49] width 9 height 9
click at [239, 184] on div "Add Slide" at bounding box center [240, 225] width 18 height 14
click at [10, 50] on div at bounding box center [9, 49] width 5 height 5
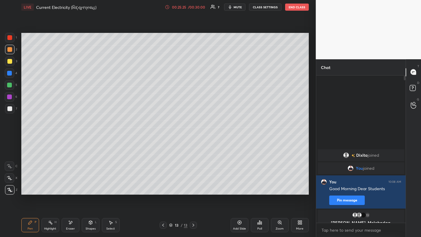
click at [9, 63] on div at bounding box center [9, 61] width 5 height 5
click at [242, 184] on div "Add Slide" at bounding box center [240, 225] width 18 height 14
click at [9, 108] on div at bounding box center [9, 108] width 5 height 5
click at [10, 51] on div at bounding box center [9, 49] width 5 height 5
click at [163, 184] on icon at bounding box center [163, 225] width 2 height 3
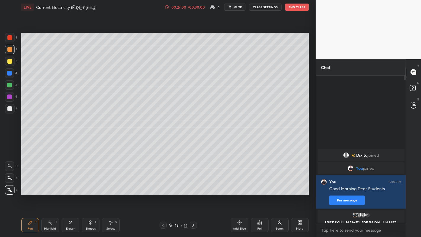
click at [9, 105] on div at bounding box center [9, 108] width 9 height 9
click at [193, 184] on icon at bounding box center [193, 225] width 5 height 5
click at [8, 50] on div at bounding box center [9, 49] width 5 height 5
click at [70, 184] on icon at bounding box center [70, 222] width 5 height 5
click at [29, 184] on div "Pen" at bounding box center [30, 228] width 5 height 3
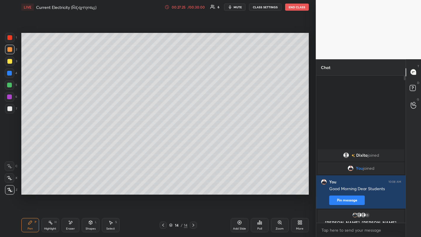
click at [11, 107] on div at bounding box center [9, 108] width 5 height 5
click at [10, 50] on div at bounding box center [9, 49] width 5 height 5
click at [9, 61] on div at bounding box center [9, 61] width 5 height 5
click at [9, 49] on div at bounding box center [9, 49] width 5 height 5
click at [71, 184] on icon at bounding box center [70, 222] width 5 height 5
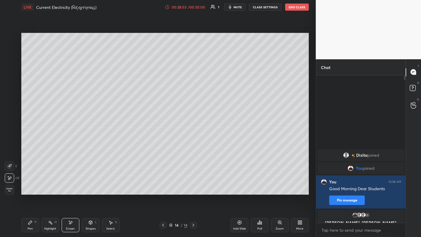
click at [31, 184] on icon at bounding box center [30, 222] width 5 height 5
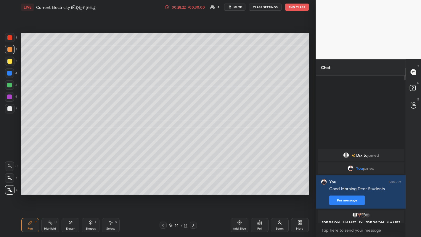
click at [164, 184] on icon at bounding box center [163, 225] width 5 height 5
click at [7, 110] on div at bounding box center [9, 108] width 9 height 9
click at [190, 184] on div at bounding box center [193, 225] width 7 height 7
click at [9, 59] on div at bounding box center [9, 61] width 5 height 5
click at [239, 184] on icon at bounding box center [239, 222] width 5 height 5
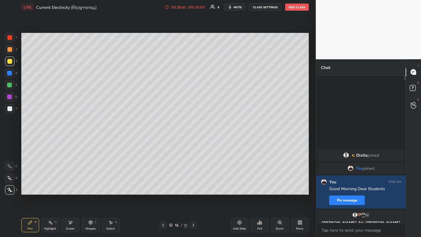
click at [9, 50] on div at bounding box center [9, 49] width 5 height 5
click at [9, 60] on div at bounding box center [9, 61] width 5 height 5
click at [163, 184] on icon at bounding box center [163, 225] width 5 height 5
click at [197, 184] on div at bounding box center [193, 225] width 7 height 7
click at [237, 184] on icon at bounding box center [239, 222] width 5 height 5
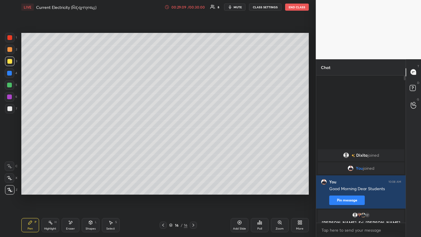
click at [8, 50] on div at bounding box center [9, 49] width 5 height 5
click at [8, 108] on div at bounding box center [9, 108] width 5 height 5
click at [9, 63] on div at bounding box center [9, 61] width 5 height 5
click at [10, 53] on div at bounding box center [9, 49] width 9 height 9
click at [10, 63] on div at bounding box center [9, 61] width 5 height 5
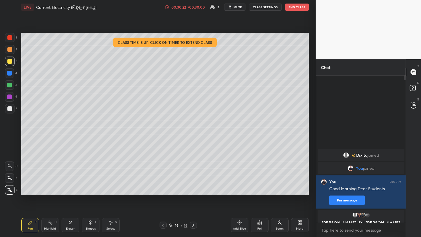
click at [293, 8] on button "End Class" at bounding box center [297, 7] width 24 height 7
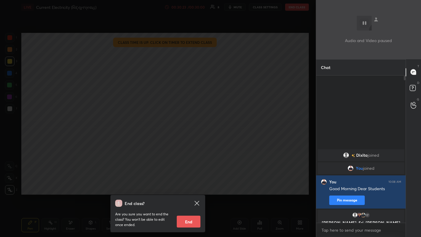
click at [189, 184] on button "End" at bounding box center [189, 222] width 24 height 12
type textarea "x"
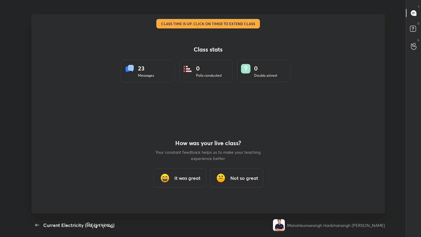
scroll to position [29432, 29214]
